Goal: Communication & Community: Ask a question

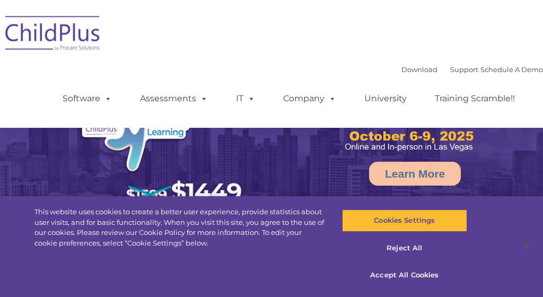
select select "MEDIUM"
click at [376, 36] on div "Download Support | Schedule A Demo  MENU MENU Software ChildPlus: The original…" at bounding box center [271, 64] width 543 height 112
click at [411, 70] on link "Download" at bounding box center [419, 69] width 36 height 8
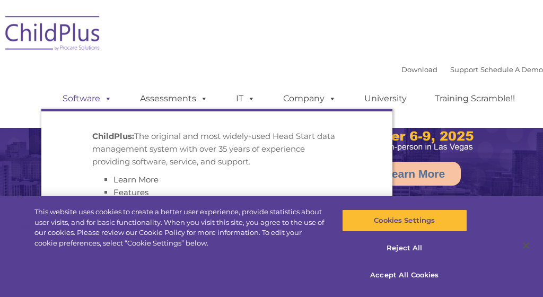
click at [91, 100] on link "Software" at bounding box center [87, 98] width 70 height 21
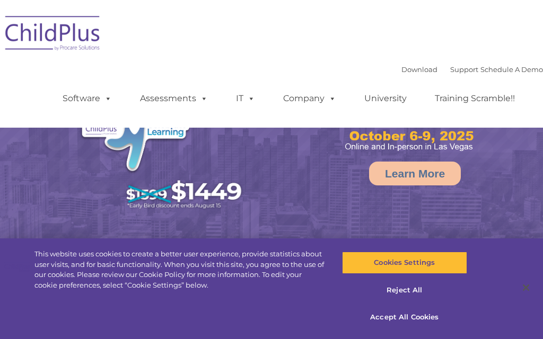
select select "MEDIUM"
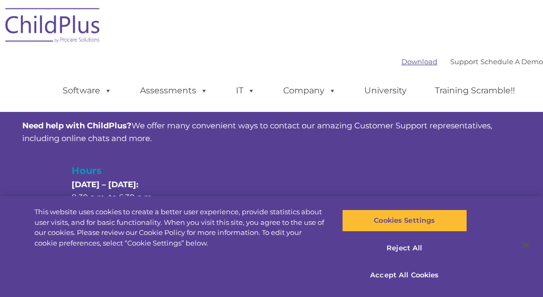
click at [403, 62] on link "Download" at bounding box center [419, 61] width 36 height 8
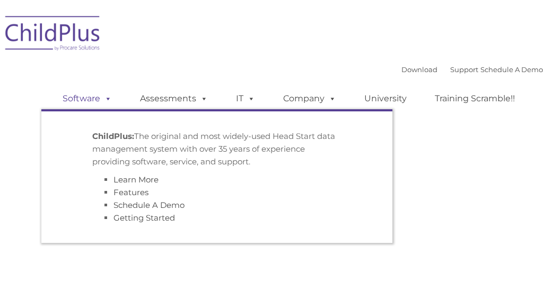
type input ""
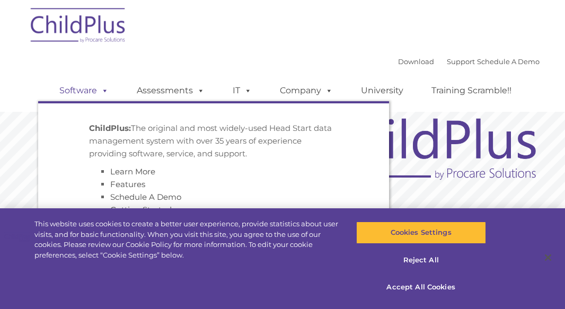
click at [82, 87] on link "Software" at bounding box center [84, 90] width 70 height 21
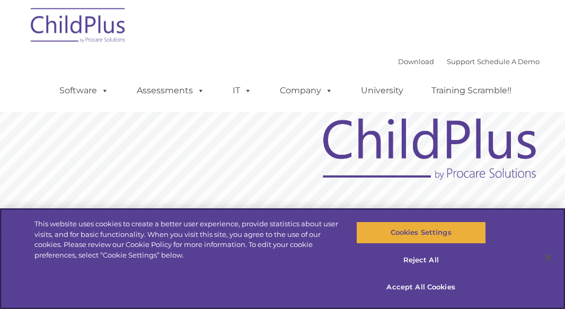
click at [410, 232] on button "Cookies Settings" at bounding box center [421, 233] width 130 height 22
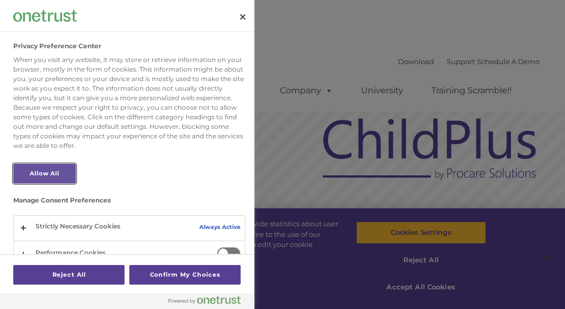
click at [55, 171] on button "Allow All" at bounding box center [44, 174] width 63 height 20
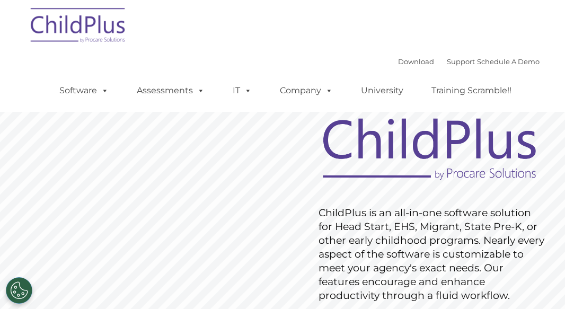
click at [557, 269] on rs-slide "Request Pricing ChildPlus is an all-in-one software solution for Head Start, EH…" at bounding box center [282, 242] width 565 height 410
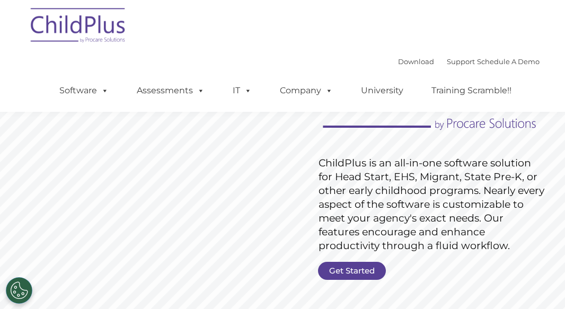
scroll to position [49, 0]
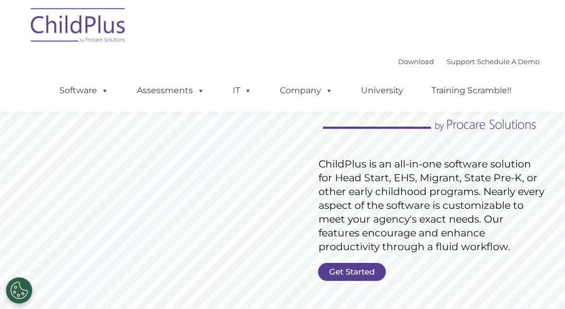
click at [343, 241] on rs-layer "ChildPlus is an all-in-one software solution for Head Start, EHS, Migrant, Stat…" at bounding box center [432, 205] width 226 height 96
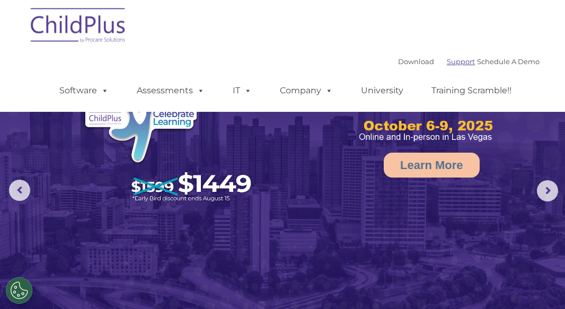
click at [449, 65] on link "Support" at bounding box center [461, 61] width 28 height 8
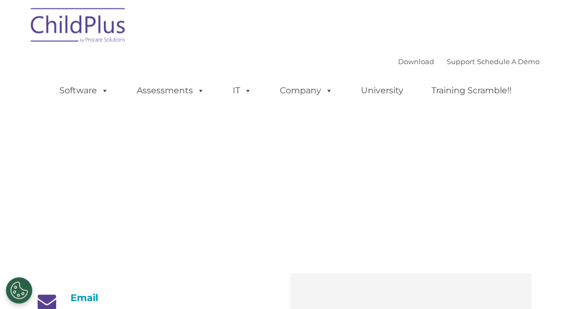
click at [449, 63] on div "Download Support | Schedule A Demo " at bounding box center [469, 62] width 142 height 16
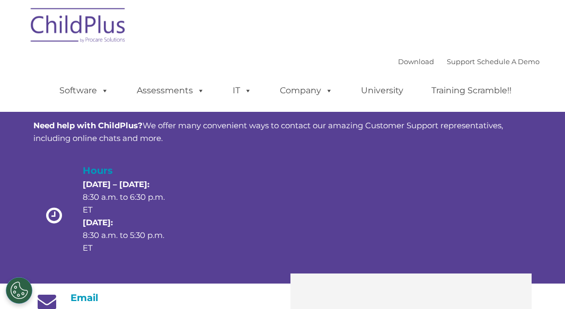
click at [132, 197] on p "Monday – Thursday: 8:30 a.m. to 6:30 p.m. ET Friday: 8:30 a.m. to 5:30 p.m. ET" at bounding box center [125, 216] width 84 height 76
click at [92, 240] on p "Monday – Thursday: 8:30 a.m. to 6:30 p.m. ET Friday: 8:30 a.m. to 5:30 p.m. ET" at bounding box center [125, 216] width 84 height 76
click at [127, 186] on strong "Monday – Thursday:" at bounding box center [116, 184] width 67 height 10
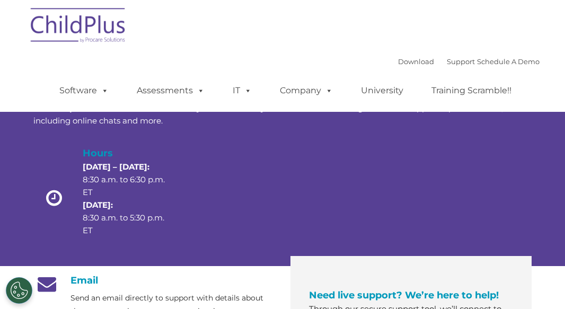
scroll to position [13, 0]
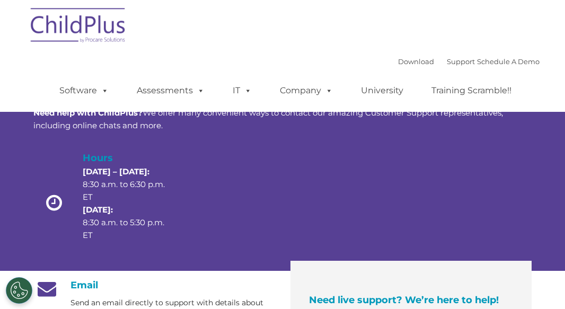
click at [104, 234] on p "Monday – Thursday: 8:30 a.m. to 6:30 p.m. ET Friday: 8:30 a.m. to 5:30 p.m. ET" at bounding box center [125, 203] width 84 height 76
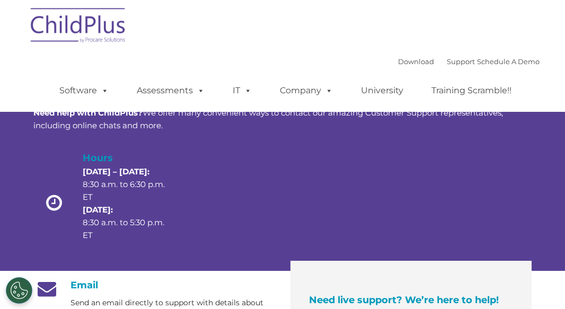
click at [126, 230] on p "Monday – Thursday: 8:30 a.m. to 6:30 p.m. ET Friday: 8:30 a.m. to 5:30 p.m. ET" at bounding box center [125, 203] width 84 height 76
click at [125, 226] on p "Monday – Thursday: 8:30 a.m. to 6:30 p.m. ET Friday: 8:30 a.m. to 5:30 p.m. ET" at bounding box center [125, 203] width 84 height 76
drag, startPoint x: 125, startPoint y: 226, endPoint x: 120, endPoint y: 220, distance: 7.9
click at [107, 248] on div "Hours Monday – Thursday: 8:30 a.m. to 6:30 p.m. ET Friday: 8:30 a.m. to 5:30 p.…" at bounding box center [125, 206] width 84 height 110
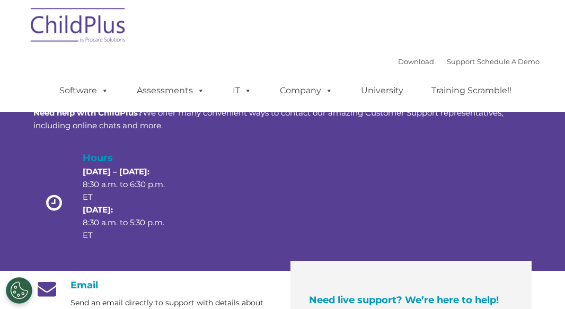
click at [535, 199] on div "Customer Support Need help with ChildPlus? We offer many convenient ways to con…" at bounding box center [282, 147] width 514 height 225
click at [46, 194] on icon at bounding box center [53, 202] width 25 height 19
click at [77, 234] on div "Hours Monday – Thursday: 8:30 a.m. to 6:30 p.m. ET Friday: 8:30 a.m. to 5:30 p.…" at bounding box center [125, 206] width 100 height 110
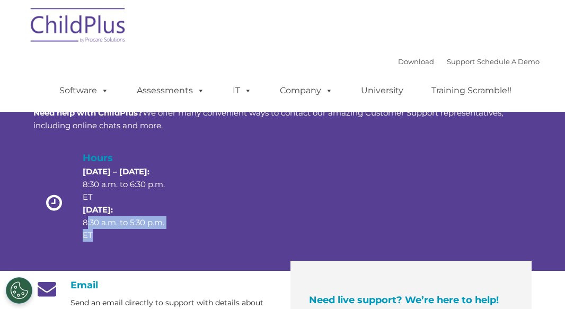
click at [77, 234] on div "Hours Monday – Thursday: 8:30 a.m. to 6:30 p.m. ET Friday: 8:30 a.m. to 5:30 p.…" at bounding box center [125, 206] width 100 height 110
click at [90, 293] on div "Email Send an email directly to support with details about the concern or issue…" at bounding box center [153, 300] width 241 height 43
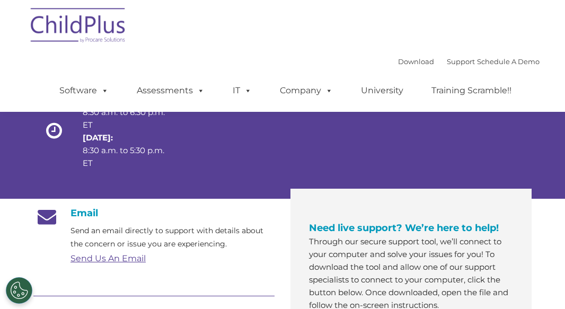
scroll to position [83, 0]
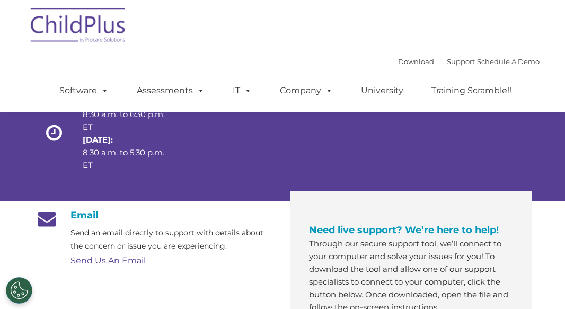
click at [385, 207] on div "Need live support? We’re here to help! Through our secure support tool, we’ll c…" at bounding box center [411, 284] width 220 height 171
click at [385, 205] on div "Need live support? We’re here to help! Through our secure support tool, we’ll c…" at bounding box center [411, 284] width 220 height 171
click at [45, 263] on div "Send Us An Email" at bounding box center [153, 261] width 241 height 16
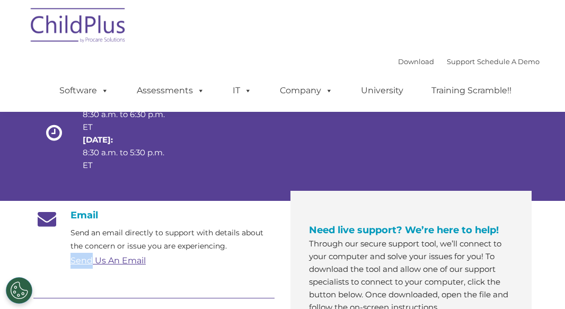
click at [45, 263] on div "Send Us An Email" at bounding box center [153, 261] width 241 height 16
click at [44, 262] on div "Send Us An Email" at bounding box center [153, 261] width 241 height 16
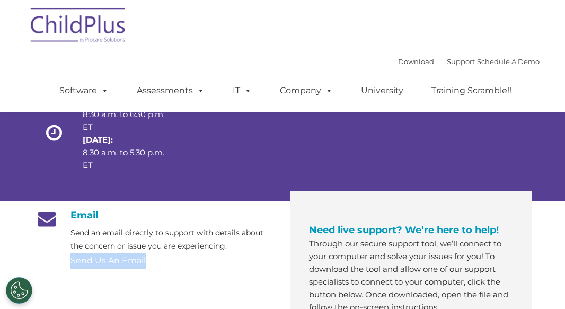
click at [42, 259] on div "Send Us An Email" at bounding box center [153, 261] width 241 height 16
click at [398, 63] on link "Download" at bounding box center [416, 61] width 36 height 8
click at [447, 59] on link "Support" at bounding box center [461, 61] width 28 height 8
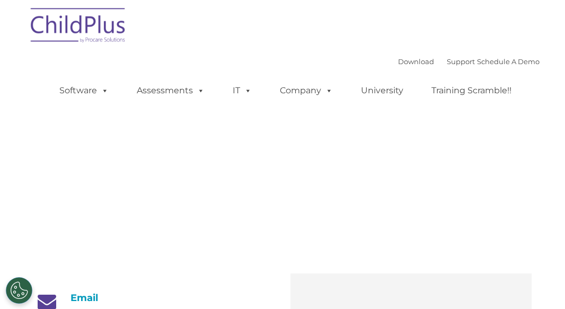
click at [410, 64] on div "Download Support | Schedule A Demo " at bounding box center [469, 62] width 142 height 16
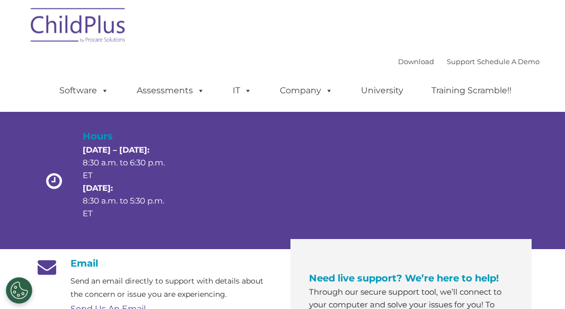
scroll to position [22, 0]
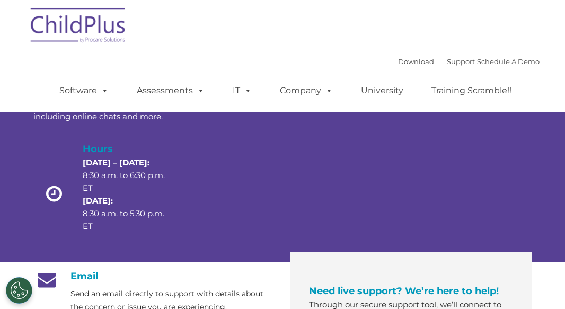
click at [114, 156] on p "[DATE] – [DATE]: 8:30 a.m. to 6:30 p.m. ET [DATE]: 8:30 a.m. to 5:30 p.m. ET" at bounding box center [125, 194] width 84 height 76
click at [87, 155] on h4 "Hours" at bounding box center [125, 149] width 84 height 15
click at [88, 177] on p "Monday – Thursday: 8:30 a.m. to 6:30 p.m. ET Friday: 8:30 a.m. to 5:30 p.m. ET" at bounding box center [125, 194] width 84 height 76
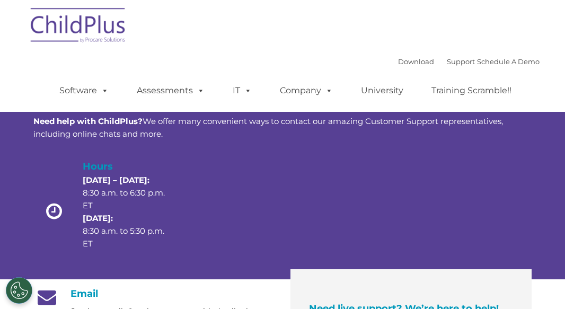
scroll to position [0, 0]
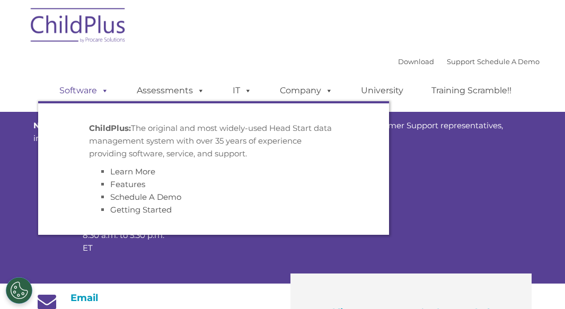
click at [83, 86] on link "Software" at bounding box center [84, 90] width 70 height 21
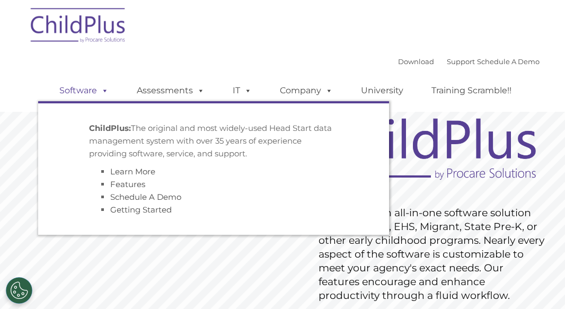
click at [85, 92] on link "Software" at bounding box center [84, 90] width 70 height 21
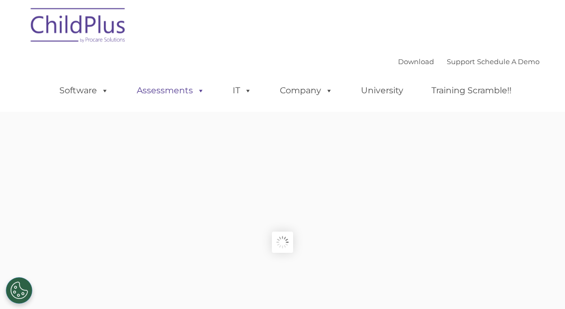
click at [183, 93] on link "Assessments" at bounding box center [170, 90] width 89 height 21
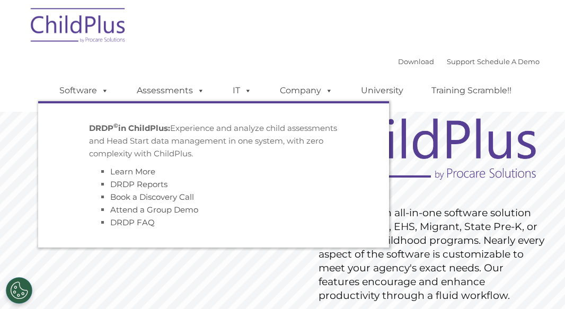
click at [161, 129] on strong "DRDP © in ChildPlus:" at bounding box center [129, 128] width 81 height 10
click at [398, 63] on link "Download" at bounding box center [416, 61] width 36 height 8
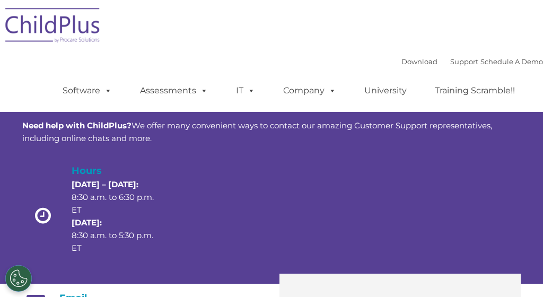
drag, startPoint x: 118, startPoint y: 236, endPoint x: 118, endPoint y: 224, distance: 11.7
click at [118, 236] on p "[DATE] – [DATE]: 8:30 a.m. to 6:30 p.m. ET [DATE]: 8:30 a.m. to 5:30 p.m. ET" at bounding box center [114, 216] width 84 height 76
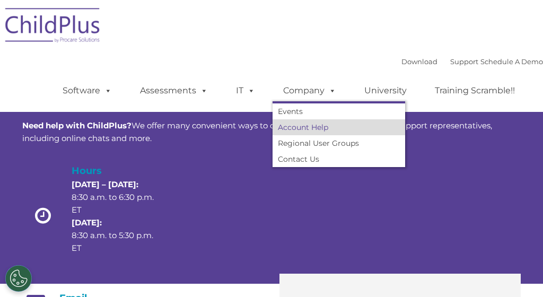
click at [323, 127] on link "Account Help" at bounding box center [338, 127] width 132 height 16
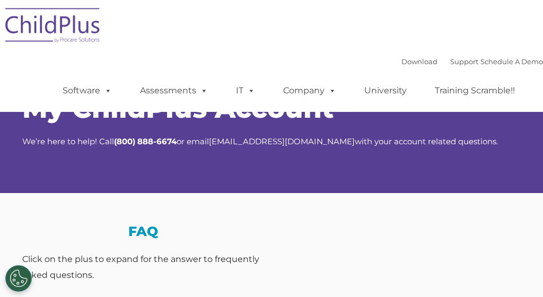
select select "MEDIUM"
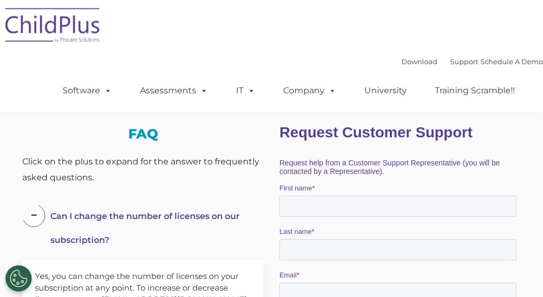
scroll to position [106, 0]
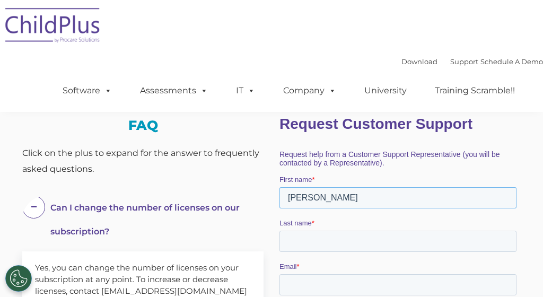
type input "[PERSON_NAME]"
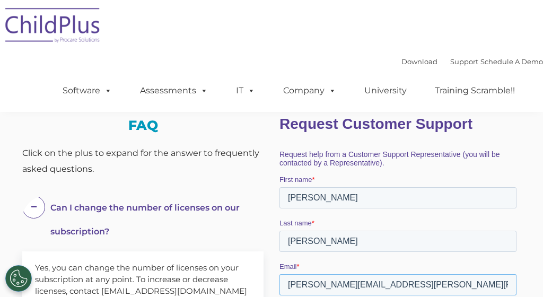
type input "[PERSON_NAME][EMAIL_ADDRESS][PERSON_NAME][PERSON_NAME][DOMAIN_NAME]"
type input "8635853311"
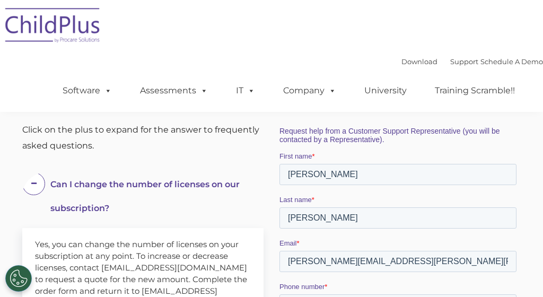
scroll to position [132, 0]
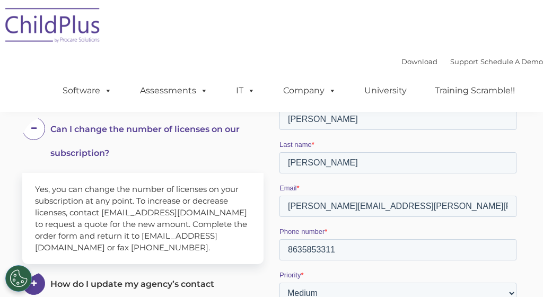
scroll to position [185, 0]
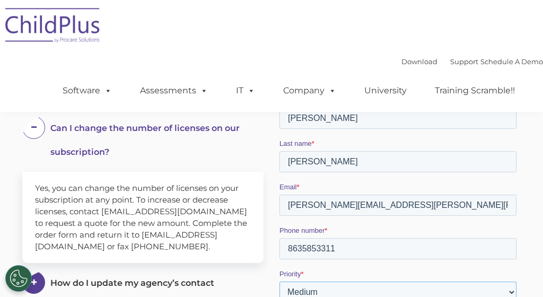
select select "HIGH"
select select "Phone"
drag, startPoint x: 324, startPoint y: 251, endPoint x: 514, endPoint y: 274, distance: 191.6
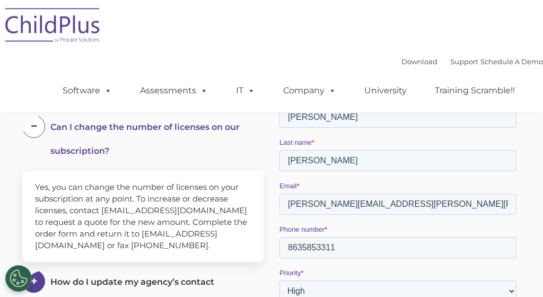
drag, startPoint x: 519, startPoint y: 271, endPoint x: 531, endPoint y: 242, distance: 31.4
click html "Request Customer Support Request help from a Customer Support Representative (y…"
drag, startPoint x: 252, startPoint y: 217, endPoint x: 532, endPoint y: 254, distance: 282.3
click at [532, 254] on section "My ChildPlus Account We’re here to help! Call [PHONE_NUMBER] or email [EMAIL_AD…" at bounding box center [271, 286] width 543 height 947
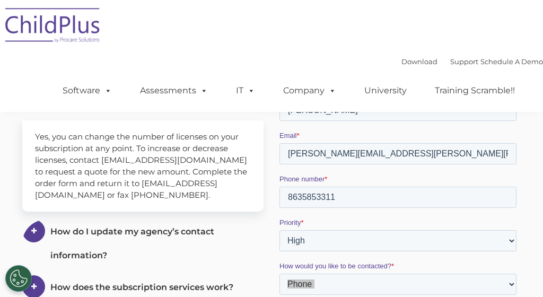
scroll to position [240, 0]
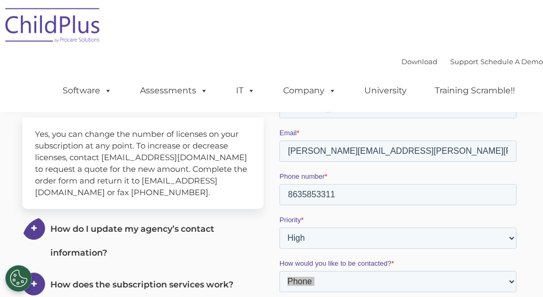
type input "password"
click at [524, 281] on div at bounding box center [399, 232] width 257 height 559
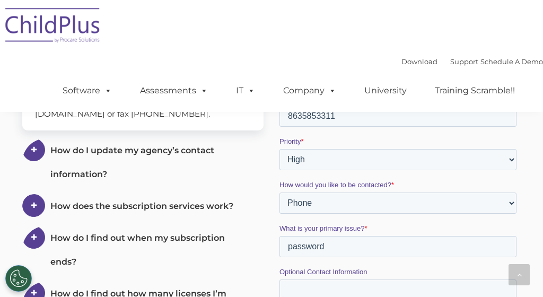
scroll to position [319, 0]
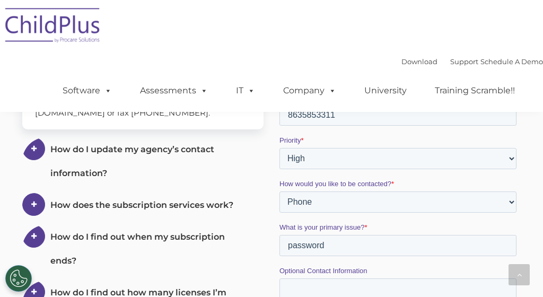
type textarea "I work for [GEOGRAPHIC_DATA] and I can not login to child plus I have forgot my…"
click at [316, 278] on input "Optional Contact Information" at bounding box center [397, 288] width 237 height 21
click at [507, 278] on input "Optional Contact Information" at bounding box center [397, 288] width 237 height 21
drag, startPoint x: 527, startPoint y: 236, endPoint x: 534, endPoint y: 230, distance: 9.4
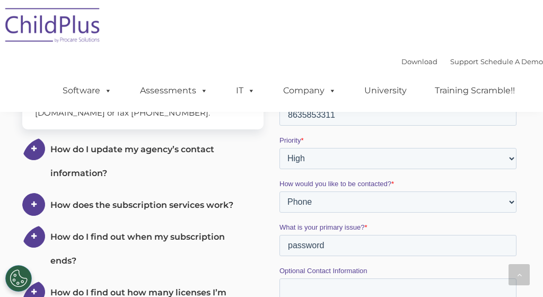
click at [528, 235] on section "My ChildPlus Account We’re here to help! Call [PHONE_NUMBER] or email [EMAIL_AD…" at bounding box center [271, 154] width 543 height 947
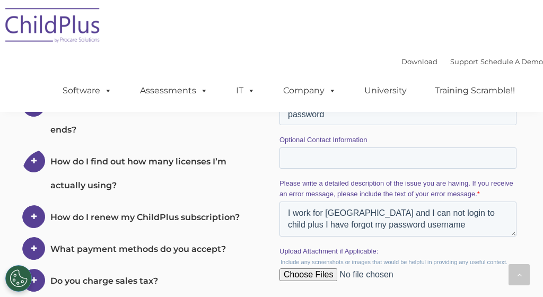
scroll to position [452, 0]
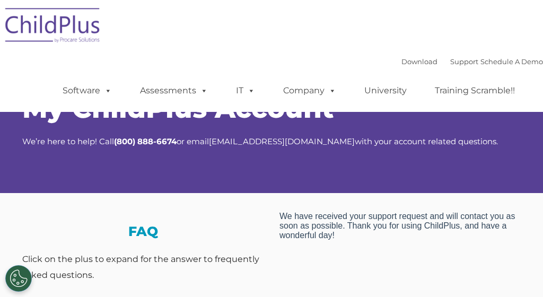
scroll to position [0, 0]
click at [408, 65] on link "Download" at bounding box center [419, 61] width 36 height 8
